Goal: Information Seeking & Learning: Learn about a topic

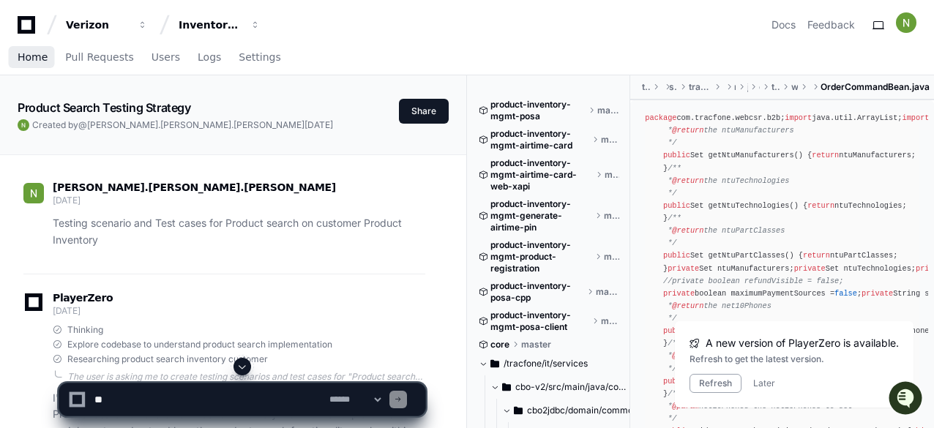
click at [29, 56] on span "Home" at bounding box center [33, 57] width 30 height 9
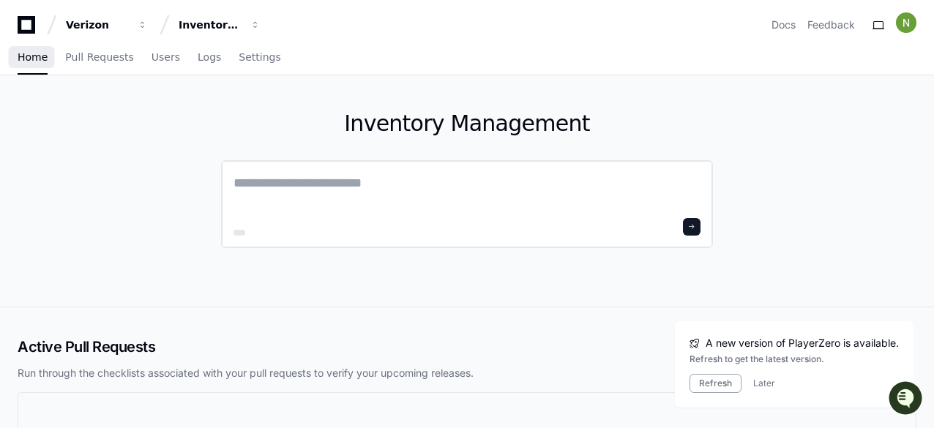
click at [445, 185] on textarea at bounding box center [467, 193] width 467 height 41
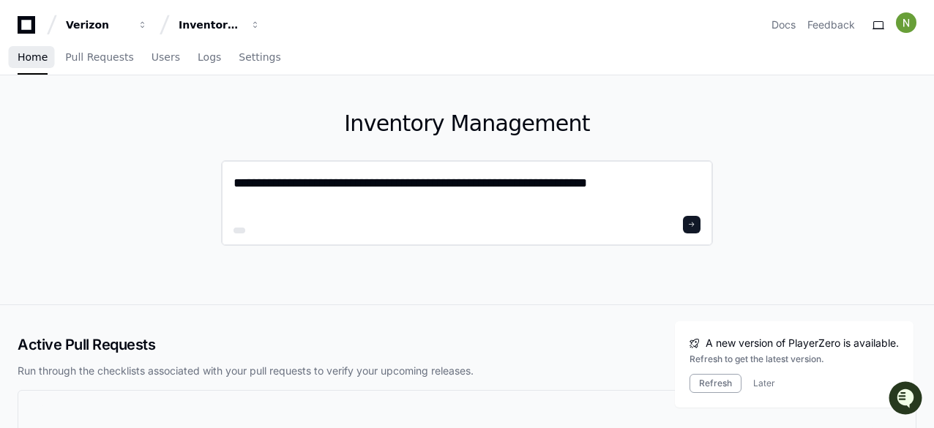
type textarea "**********"
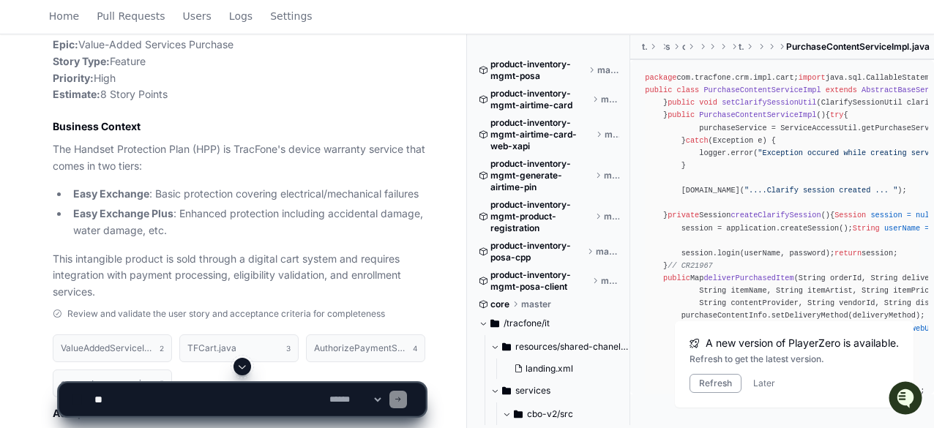
scroll to position [806, 0]
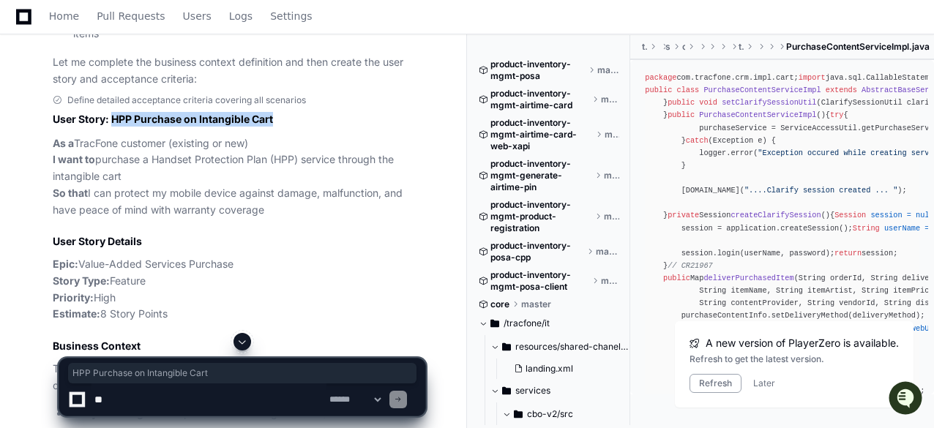
drag, startPoint x: 111, startPoint y: 138, endPoint x: 280, endPoint y: 141, distance: 168.5
click at [280, 127] on h2 "User Story: HPP Purchase on Intangible Cart" at bounding box center [239, 119] width 373 height 15
copy h2 "HPP Purchase on Intangible Cart"
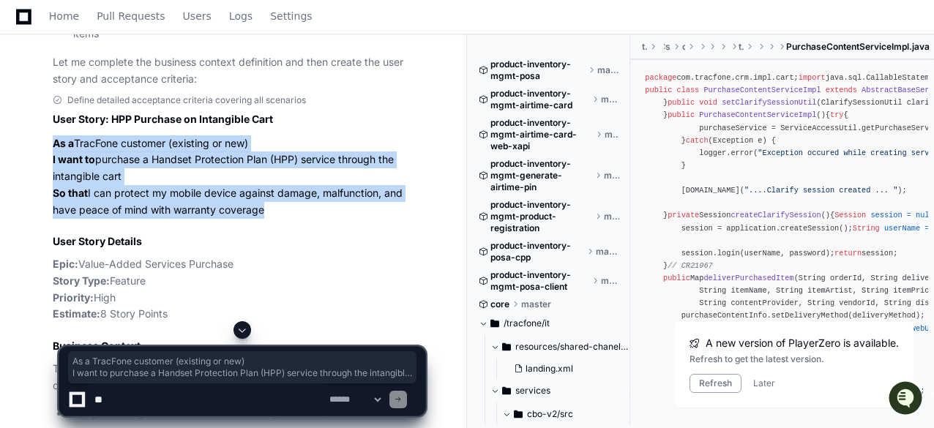
drag, startPoint x: 252, startPoint y: 226, endPoint x: 47, endPoint y: 155, distance: 217.0
click at [47, 155] on div "Define detailed acceptance criteria covering all scenarios User Story: HPP Purc…" at bounding box center [224, 306] width 402 height 425
copy p "As a TracFone customer (existing or new) I want to purchase a Handset Protectio…"
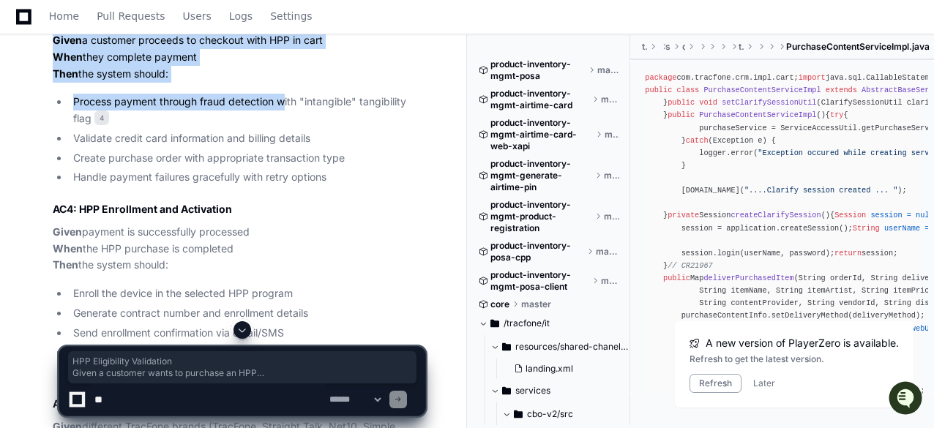
scroll to position [1684, 0]
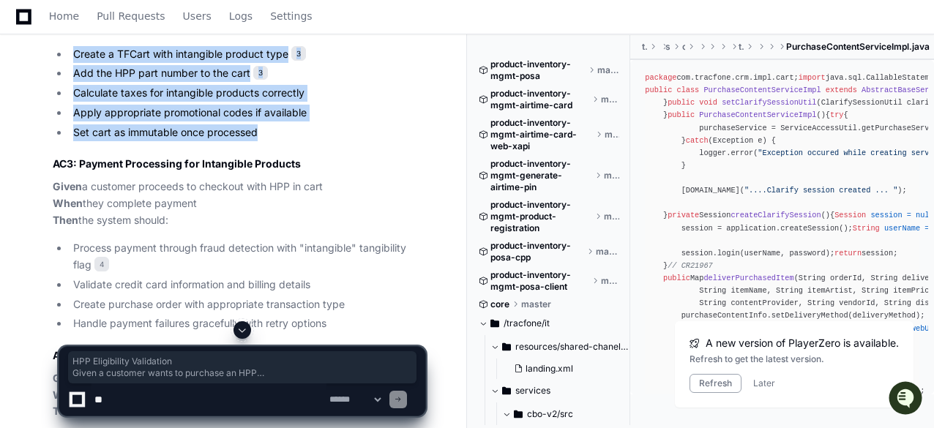
drag, startPoint x: 79, startPoint y: 85, endPoint x: 259, endPoint y: 154, distance: 192.2
copy article "HPP Eligibility Validation Given a customer wants to purchase an HPP When they …"
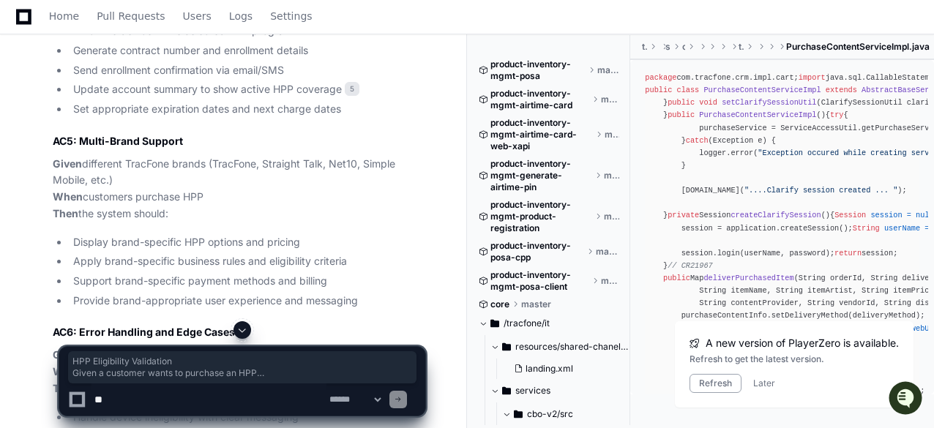
scroll to position [2313, 0]
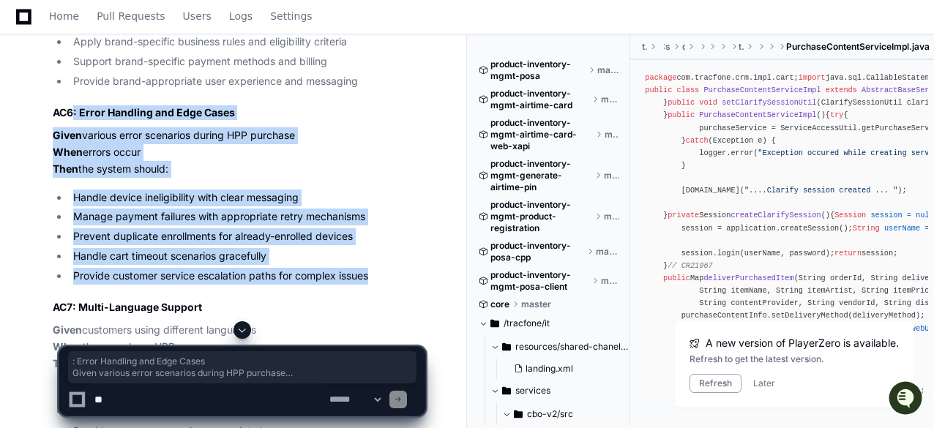
drag, startPoint x: 75, startPoint y: 125, endPoint x: 382, endPoint y: 295, distance: 350.7
copy article ": Error Handling and Edge Cases Given various error scenarios during HPP purcha…"
